Goal: Use online tool/utility: Utilize a website feature to perform a specific function

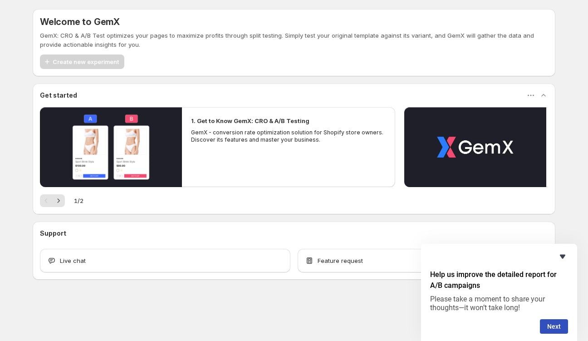
click at [566, 255] on icon "Hide survey" at bounding box center [562, 256] width 11 height 11
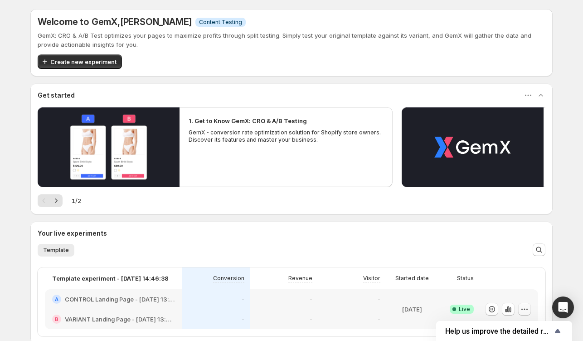
click at [526, 308] on icon "button" at bounding box center [524, 308] width 9 height 9
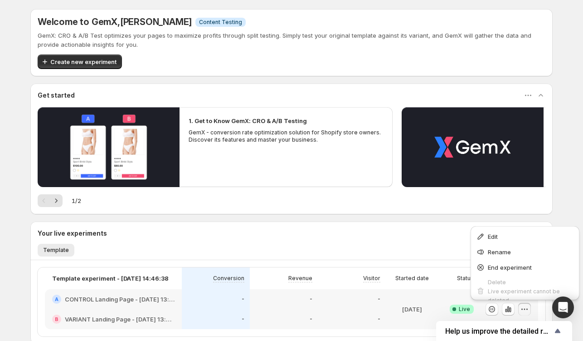
click at [528, 310] on icon "button" at bounding box center [524, 308] width 9 height 9
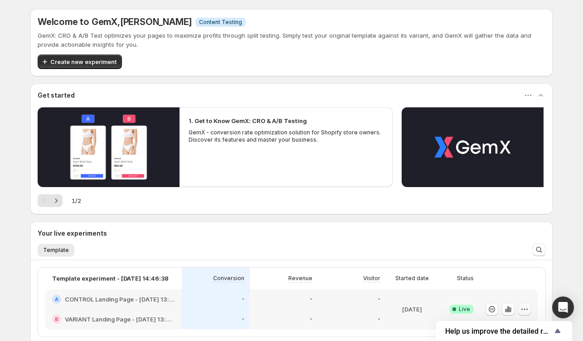
click at [528, 310] on icon "button" at bounding box center [524, 308] width 9 height 9
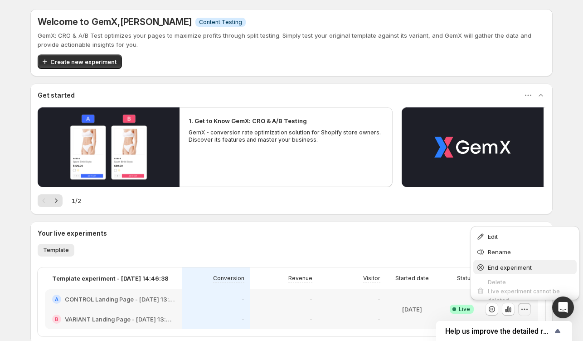
click at [510, 269] on span "End experiment" at bounding box center [510, 267] width 44 height 7
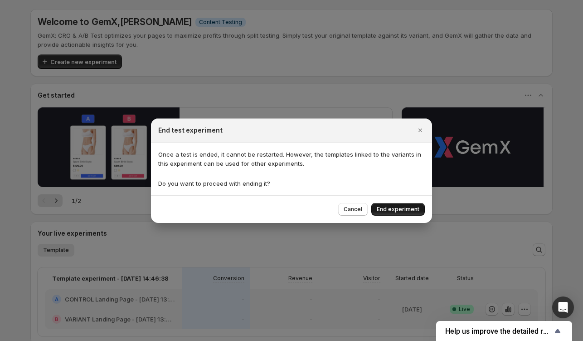
click at [388, 214] on button "End experiment" at bounding box center [399, 209] width 54 height 13
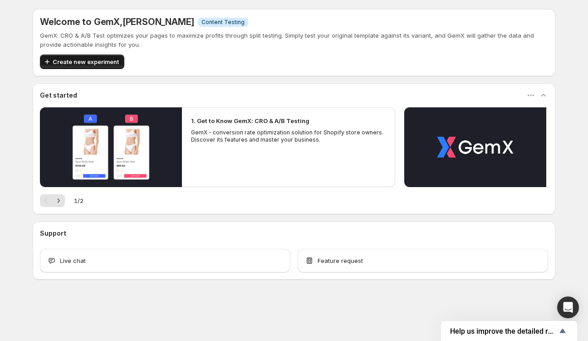
click at [75, 56] on button "Create new experiment" at bounding box center [82, 61] width 84 height 15
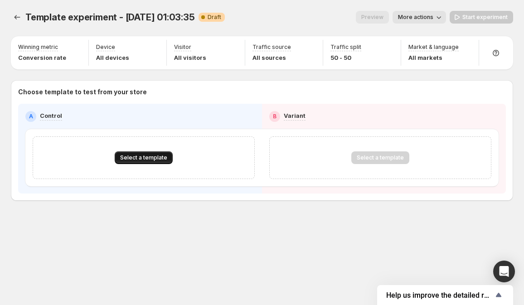
click at [164, 159] on span "Select a template" at bounding box center [143, 157] width 47 height 7
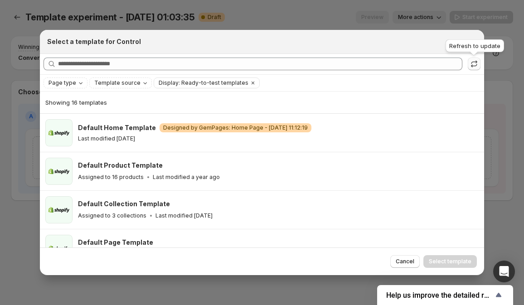
click at [475, 62] on icon ":r1l:" at bounding box center [474, 63] width 9 height 9
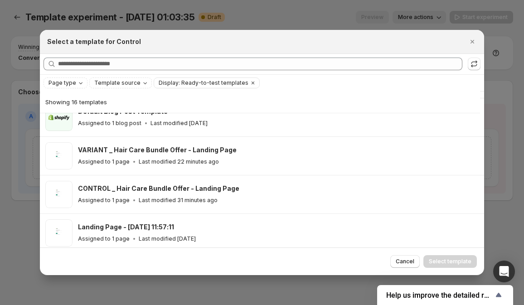
scroll to position [184, 0]
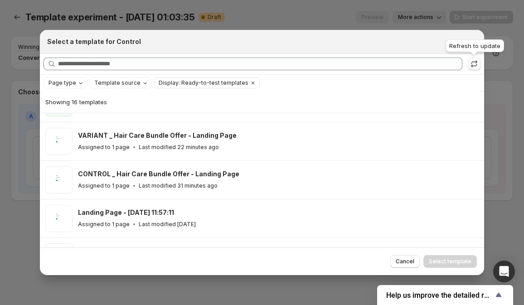
click at [473, 64] on icon ":r1l:" at bounding box center [474, 63] width 9 height 9
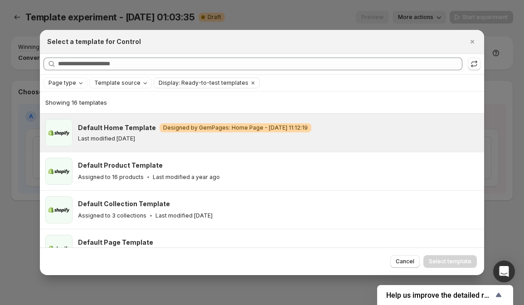
drag, startPoint x: 480, startPoint y: 103, endPoint x: 475, endPoint y: 128, distance: 26.0
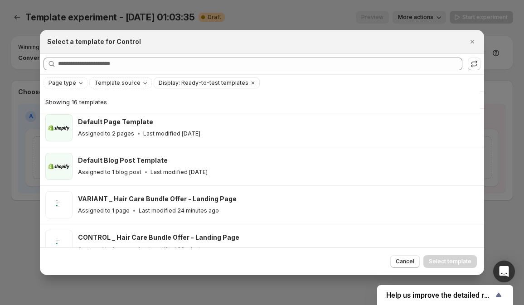
scroll to position [190, 0]
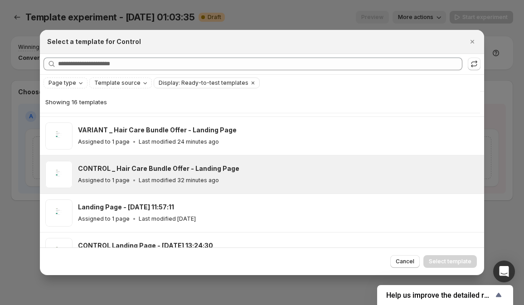
click at [259, 176] on div "Assigned to 1 page Last modified 32 minutes ago" at bounding box center [277, 180] width 398 height 9
click at [439, 256] on button "Select template" at bounding box center [451, 261] width 54 height 13
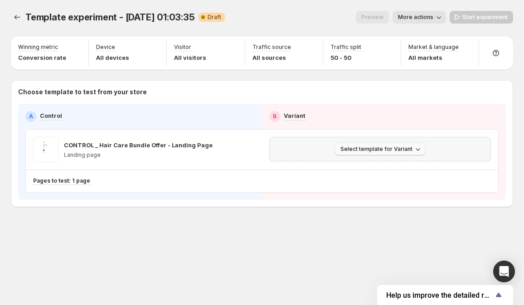
click at [417, 150] on icon "button" at bounding box center [418, 149] width 5 height 3
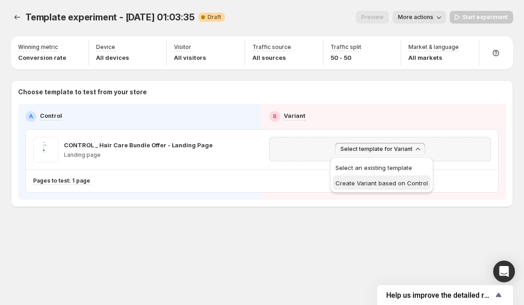
click at [375, 186] on span "Create Variant based on Control" at bounding box center [382, 183] width 93 height 7
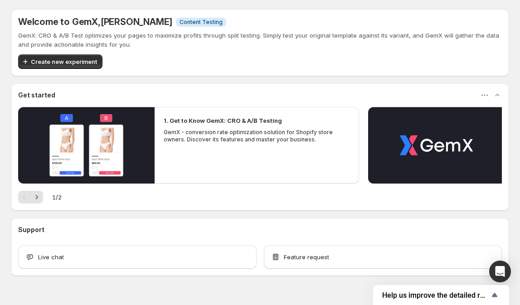
click at [63, 55] on button "Create new experiment" at bounding box center [60, 61] width 84 height 15
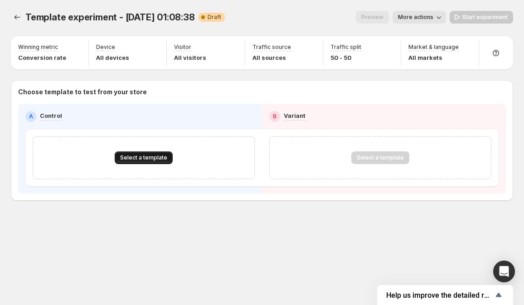
click at [123, 160] on span "Select a template" at bounding box center [143, 157] width 47 height 7
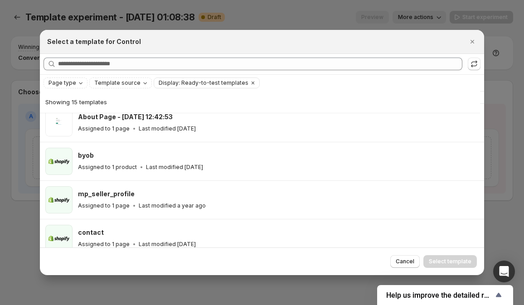
scroll to position [436, 0]
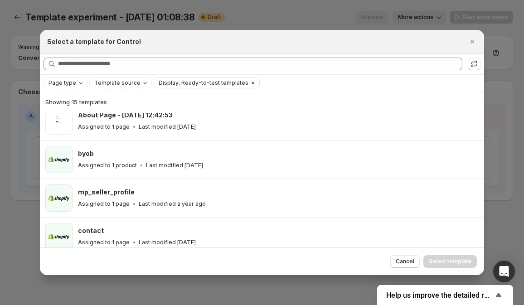
click at [184, 83] on span "Display: Ready-to-test templates" at bounding box center [204, 82] width 90 height 7
click at [471, 65] on icon ":ro:" at bounding box center [474, 63] width 9 height 9
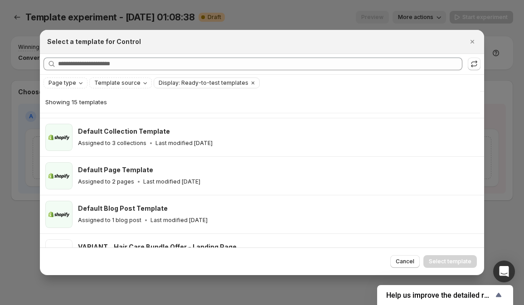
scroll to position [0, 0]
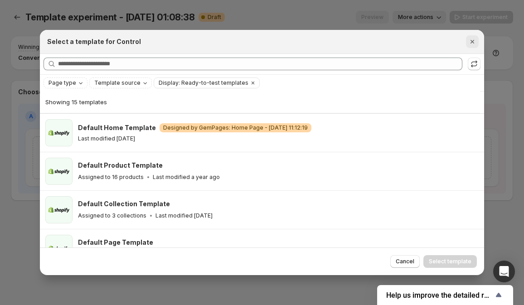
click at [471, 44] on icon "Close" at bounding box center [472, 41] width 9 height 9
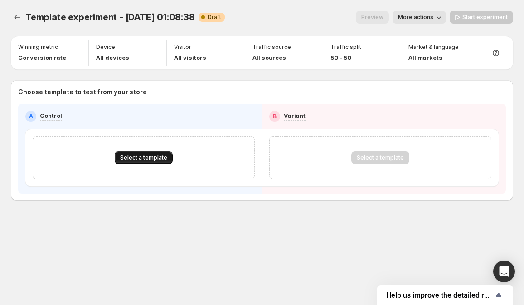
click at [159, 157] on span "Select a template" at bounding box center [143, 157] width 47 height 7
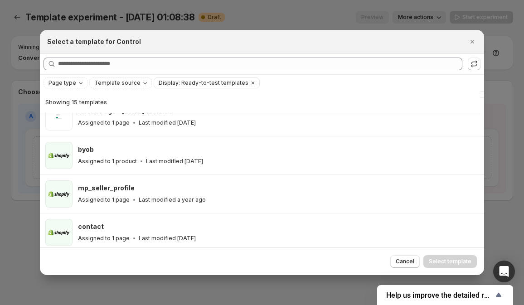
scroll to position [443, 0]
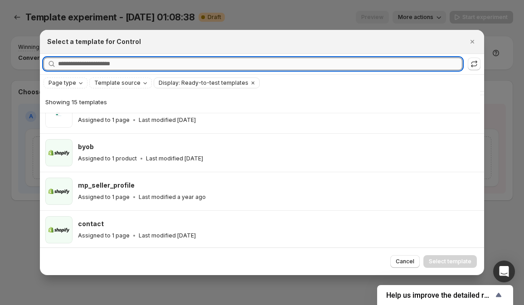
click at [127, 66] on input "Searching all templates" at bounding box center [260, 64] width 405 height 13
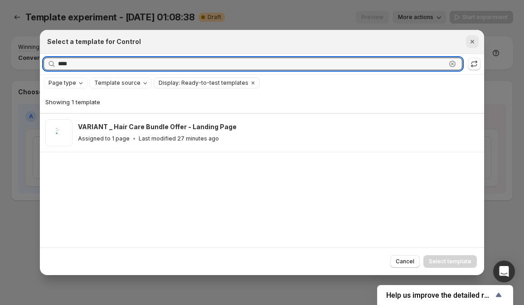
type input "****"
click at [474, 41] on icon "Close" at bounding box center [472, 41] width 9 height 9
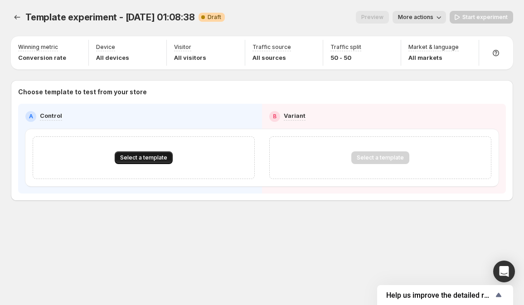
click at [162, 152] on button "Select a template" at bounding box center [144, 158] width 58 height 13
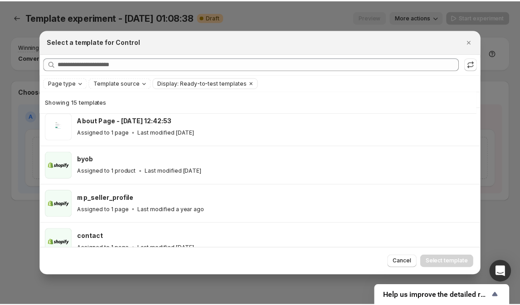
scroll to position [443, 0]
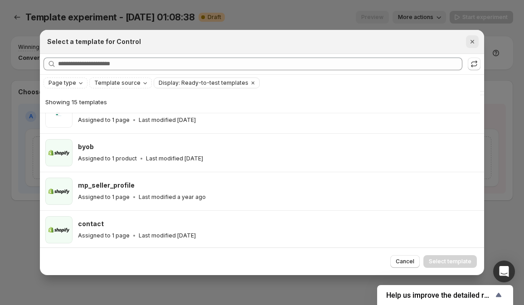
click at [474, 40] on icon "Close" at bounding box center [473, 42] width 4 height 4
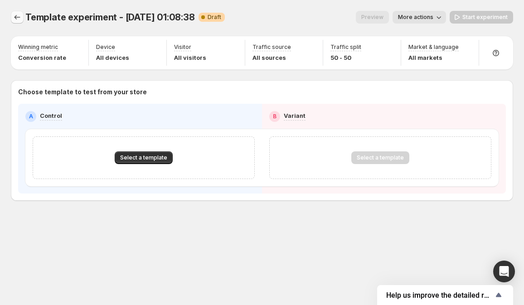
click at [22, 15] on button "Experiments" at bounding box center [17, 17] width 13 height 13
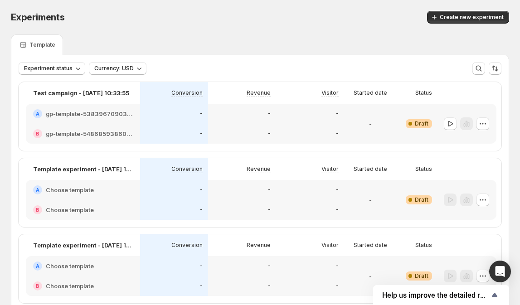
click at [21, 15] on span "Experiments" at bounding box center [38, 17] width 54 height 11
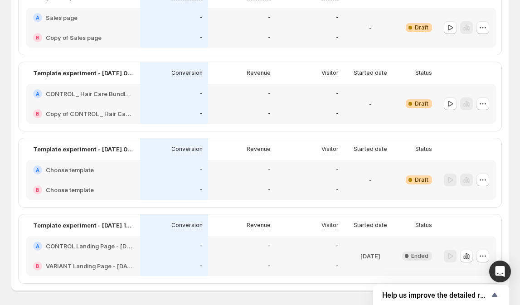
scroll to position [512, 0]
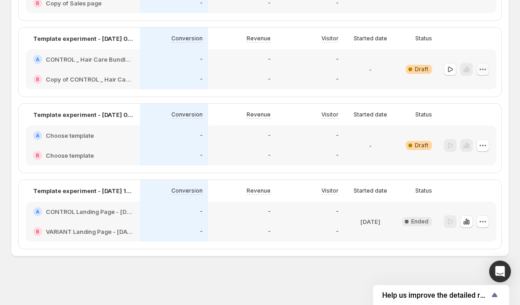
click at [481, 69] on icon "button" at bounding box center [480, 69] width 1 height 1
click at [471, 139] on span "Delete" at bounding box center [478, 141] width 18 height 7
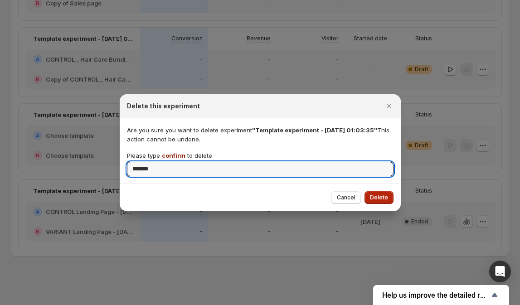
type input "*******"
click at [386, 200] on span "Delete" at bounding box center [379, 197] width 18 height 7
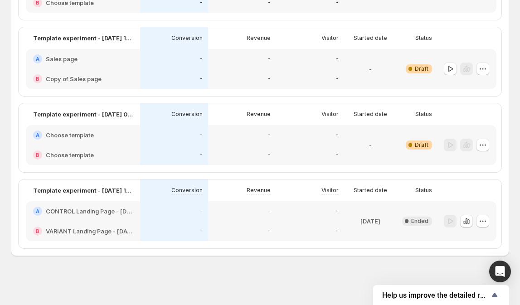
scroll to position [436, 0]
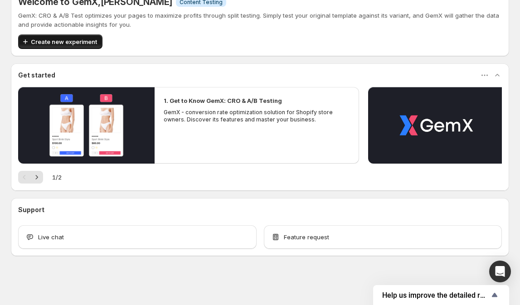
click at [75, 39] on span "Create new experiment" at bounding box center [64, 41] width 66 height 9
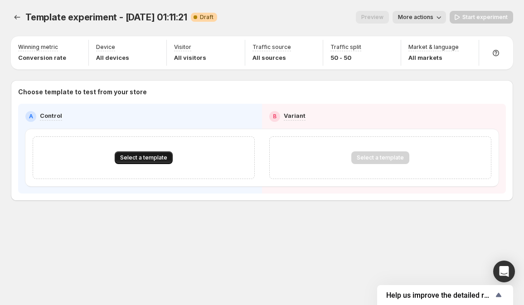
click at [129, 160] on span "Select a template" at bounding box center [143, 157] width 47 height 7
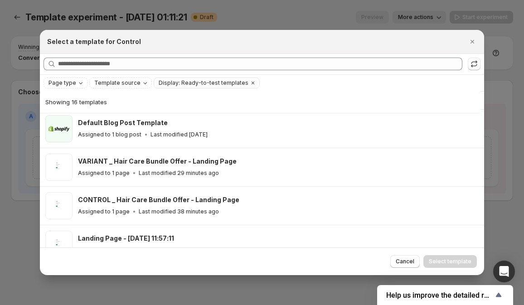
scroll to position [161, 0]
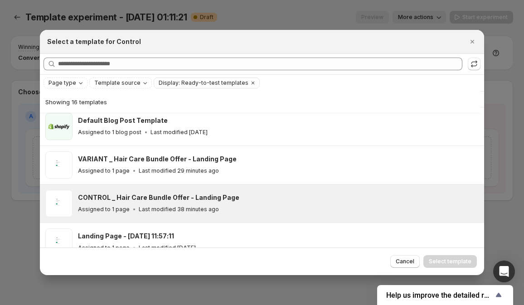
click at [209, 218] on div "CONTROL _ Hair Care Bundle Offer - Landing Page Assigned to 1 page Last modifie…" at bounding box center [262, 204] width 445 height 38
click at [472, 264] on span "Select template" at bounding box center [450, 261] width 43 height 7
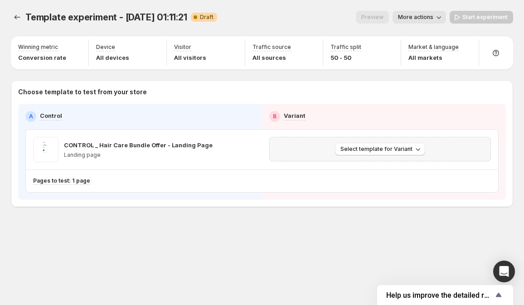
click at [326, 144] on div "Select template for Variant" at bounding box center [380, 149] width 210 height 13
click at [360, 148] on span "Select template for Variant" at bounding box center [377, 149] width 72 height 7
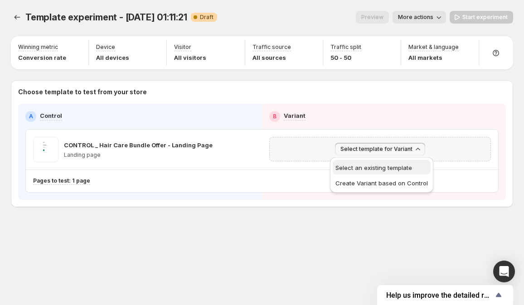
click at [363, 169] on span "Select an existing template" at bounding box center [374, 167] width 77 height 7
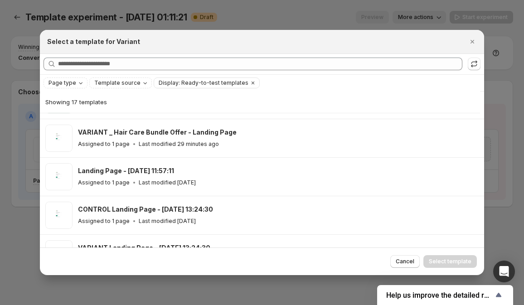
scroll to position [189, 0]
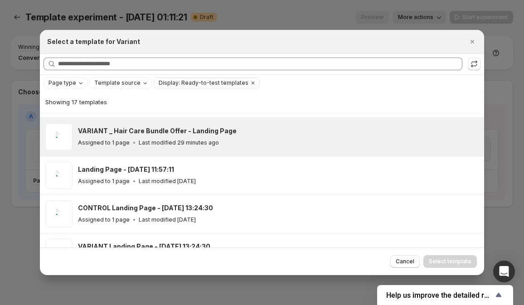
click at [307, 136] on div "VARIANT _ Hair Care Bundle Offer - Landing Page Assigned to 1 page Last modifie…" at bounding box center [277, 137] width 398 height 21
click at [452, 260] on span "Select template" at bounding box center [450, 261] width 43 height 7
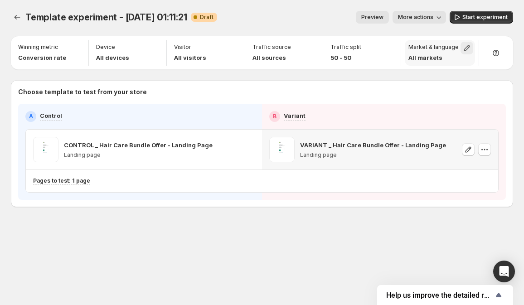
click at [472, 48] on icon "button" at bounding box center [467, 48] width 9 height 9
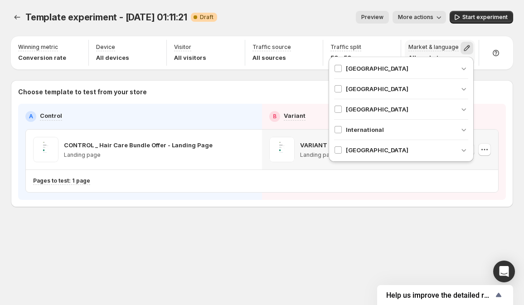
click at [472, 48] on icon "button" at bounding box center [467, 48] width 9 height 9
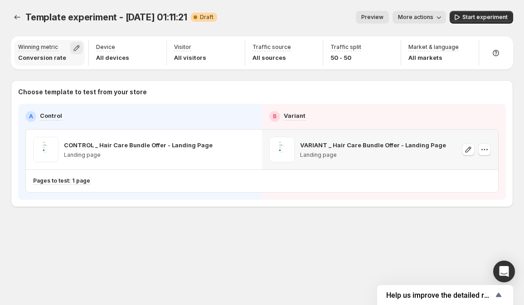
click at [81, 47] on icon "button" at bounding box center [76, 48] width 9 height 9
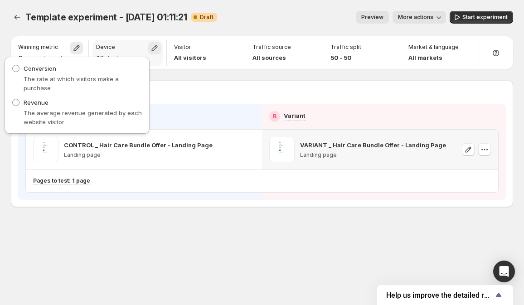
click at [156, 46] on icon "button" at bounding box center [155, 48] width 6 height 6
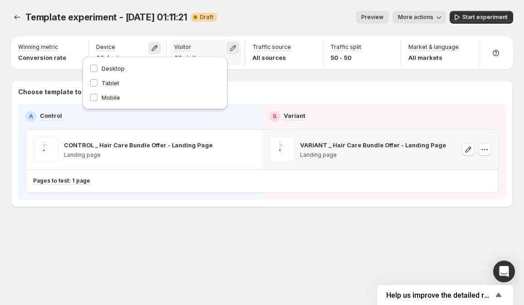
click at [230, 48] on icon "button" at bounding box center [233, 48] width 9 height 9
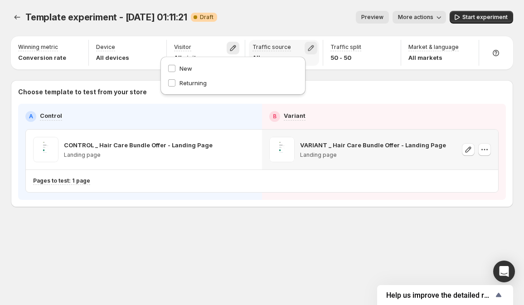
click at [311, 48] on icon "button" at bounding box center [311, 48] width 9 height 9
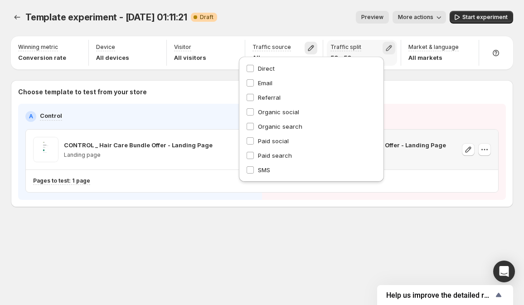
click at [389, 48] on icon "button" at bounding box center [389, 48] width 9 height 9
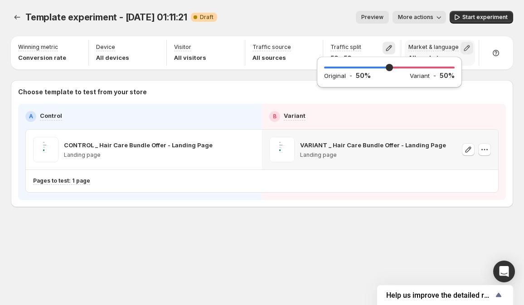
click at [468, 48] on icon "button" at bounding box center [467, 48] width 9 height 9
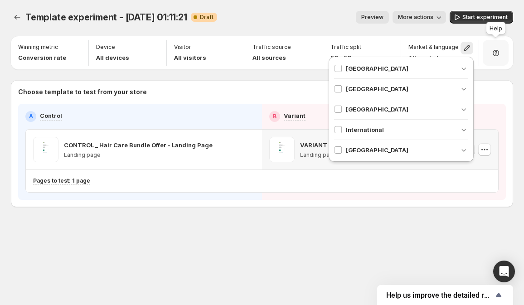
click at [498, 55] on icon at bounding box center [496, 53] width 6 height 6
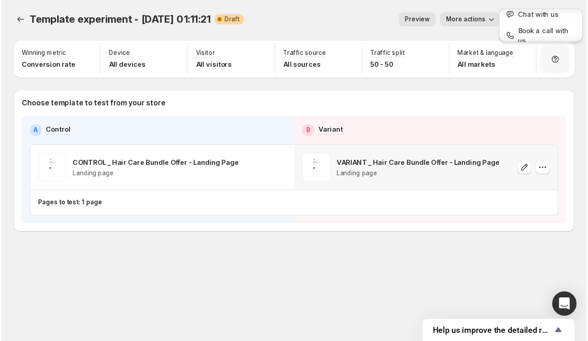
scroll to position [18, 0]
click at [490, 73] on div "Winning metric Conversion rate Device All devices Visitor All visitors Traffic …" at bounding box center [262, 121] width 503 height 171
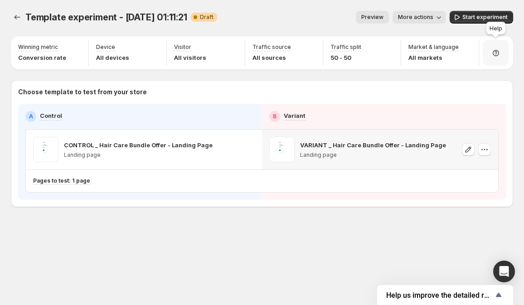
click at [494, 52] on icon at bounding box center [496, 53] width 6 height 6
click at [491, 71] on div "Winning metric Conversion rate Device All devices Visitor All visitors Traffic …" at bounding box center [262, 121] width 503 height 171
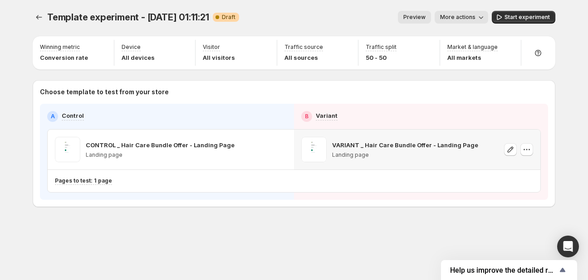
drag, startPoint x: 511, startPoint y: 5, endPoint x: 374, endPoint y: 5, distance: 137.0
click at [374, 5] on div "Template experiment - Oct 2, 01:11:21. This page is ready Template experiment -…" at bounding box center [294, 17] width 523 height 34
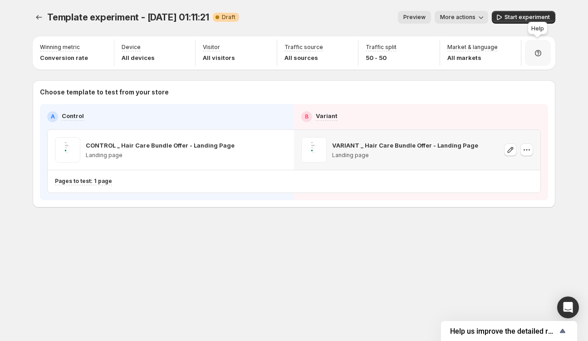
click at [524, 53] on icon at bounding box center [538, 53] width 9 height 9
